Goal: Information Seeking & Learning: Learn about a topic

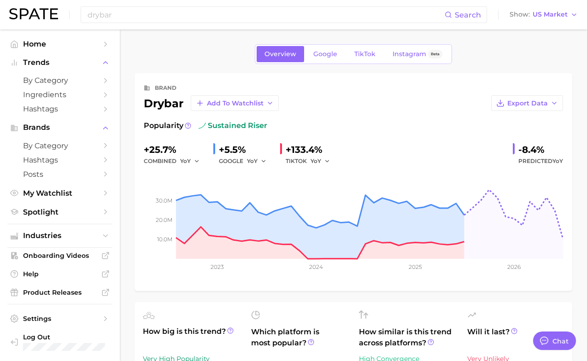
scroll to position [371, 0]
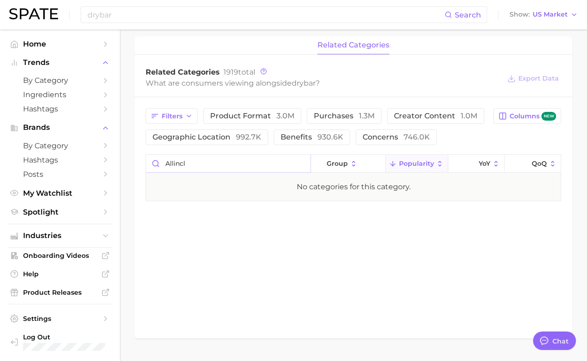
click at [173, 165] on input "allincl" at bounding box center [228, 163] width 164 height 17
type input "drybarmulti"
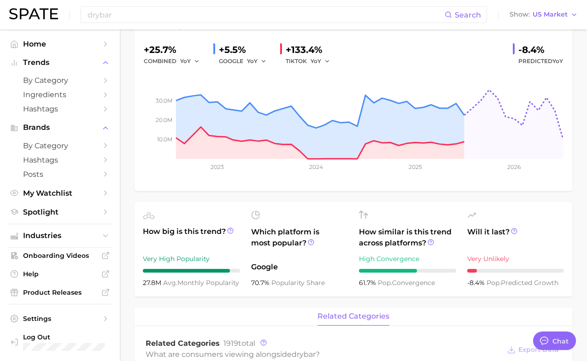
scroll to position [0, 0]
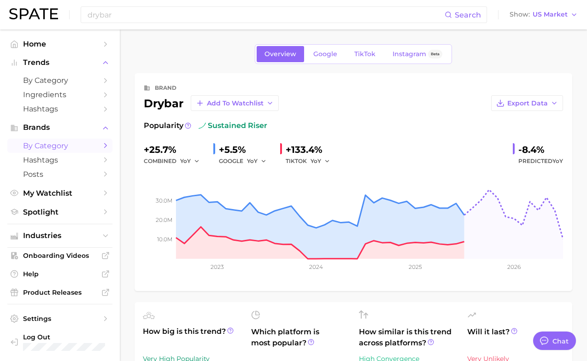
click at [66, 145] on span "by Category" at bounding box center [60, 145] width 74 height 9
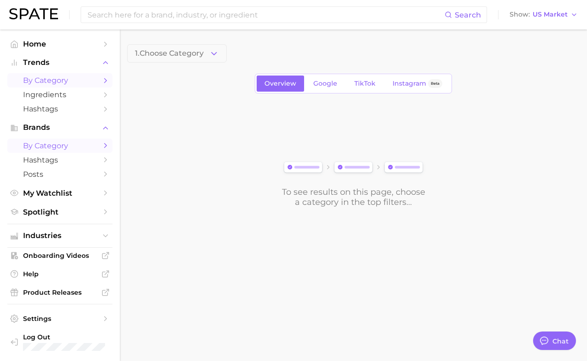
click at [64, 79] on span "by Category" at bounding box center [60, 80] width 74 height 9
click at [187, 50] on span "1. Choose Category" at bounding box center [169, 53] width 69 height 8
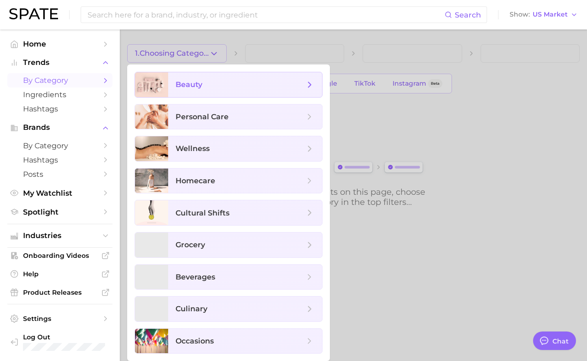
click at [208, 81] on span "beauty" at bounding box center [239, 85] width 129 height 10
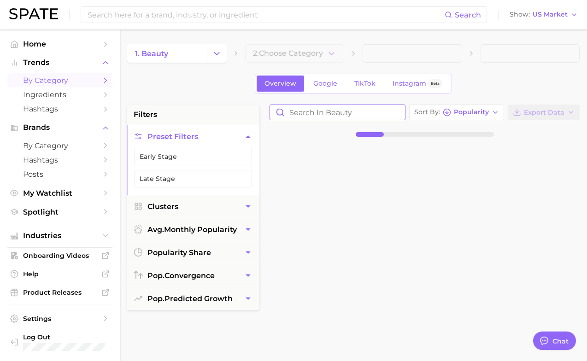
click at [296, 111] on input "Search in beauty" at bounding box center [337, 112] width 135 height 15
type input "drybarmulti"
